Goal: Transaction & Acquisition: Purchase product/service

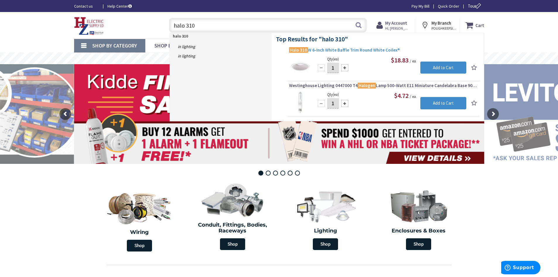
type input "halo 310"
click at [315, 50] on span "Halo 310 W 6-Inch White Baffle Trim Round White Coilex®" at bounding box center [383, 50] width 189 height 6
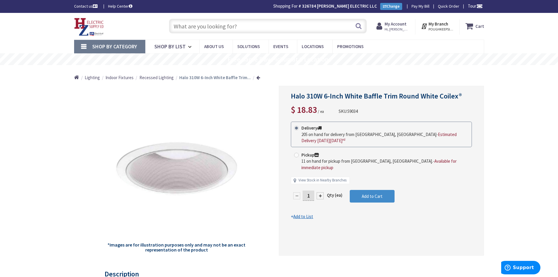
click at [323, 192] on div at bounding box center [320, 195] width 7 height 7
click at [323, 184] on div at bounding box center [381, 170] width 205 height 169
click at [321, 192] on div at bounding box center [320, 195] width 7 height 7
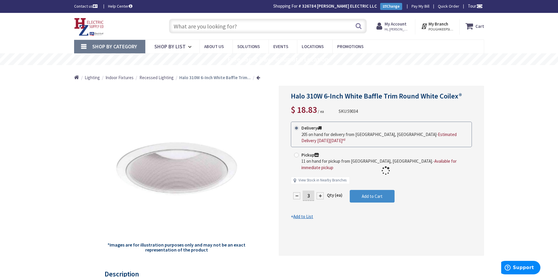
click at [321, 184] on div at bounding box center [381, 170] width 205 height 169
click at [321, 192] on div at bounding box center [320, 195] width 7 height 7
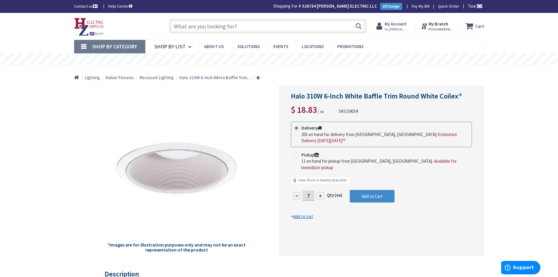
click at [321, 192] on div at bounding box center [320, 195] width 7 height 7
type input "8"
click at [371, 193] on span "Add to Cart" at bounding box center [372, 196] width 21 height 6
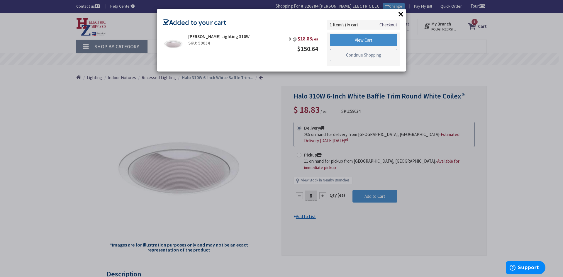
click at [372, 57] on link "Continue Shopping" at bounding box center [363, 55] width 67 height 12
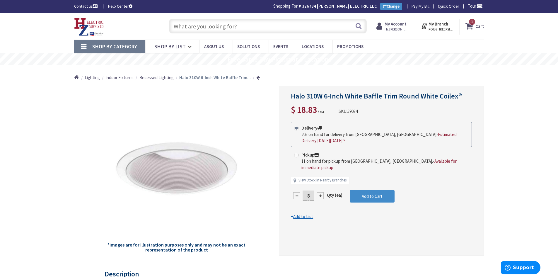
click at [220, 28] on input "text" at bounding box center [268, 26] width 198 height 15
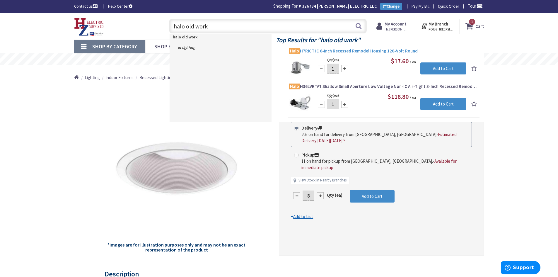
type input "halo old work"
click at [372, 51] on span "Halo H7RICT IC 6-Inch Recessed Remodel Housing 120-Volt Round" at bounding box center [383, 51] width 189 height 6
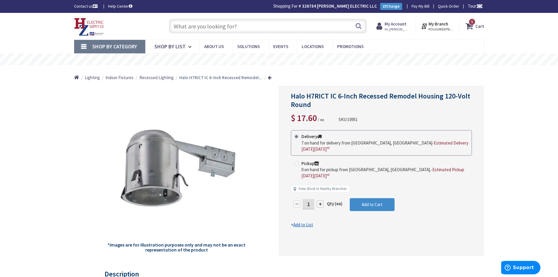
click at [320, 200] on div at bounding box center [320, 203] width 7 height 7
click at [320, 191] on div at bounding box center [381, 170] width 205 height 169
click at [320, 200] on div at bounding box center [320, 203] width 7 height 7
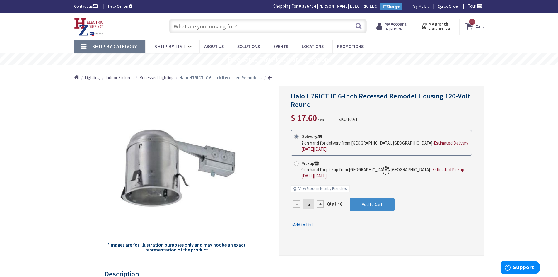
click at [320, 191] on div at bounding box center [381, 170] width 205 height 169
click at [320, 200] on div at bounding box center [320, 203] width 7 height 7
type input "6"
click at [320, 191] on form "This product is Discontinued Delivery 7 on hand for delivery from [GEOGRAPHIC_D…" at bounding box center [381, 179] width 181 height 98
